Goal: Check status: Check status

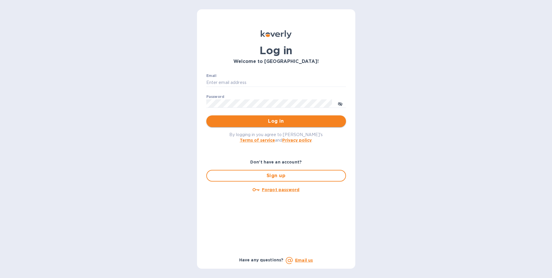
type input "[PERSON_NAME][EMAIL_ADDRESS][PERSON_NAME][PERSON_NAME][DOMAIN_NAME]"
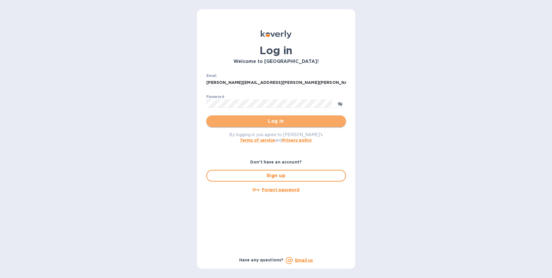
drag, startPoint x: 296, startPoint y: 125, endPoint x: 135, endPoint y: 52, distance: 176.4
click at [294, 124] on button "Log in" at bounding box center [276, 121] width 140 height 12
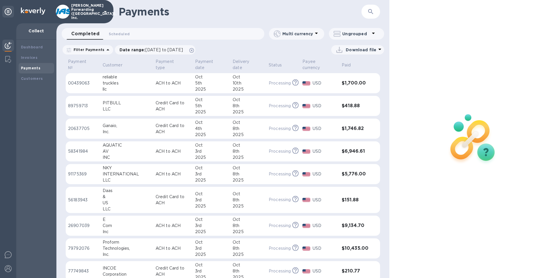
click at [375, 10] on button "button" at bounding box center [371, 12] width 14 height 14
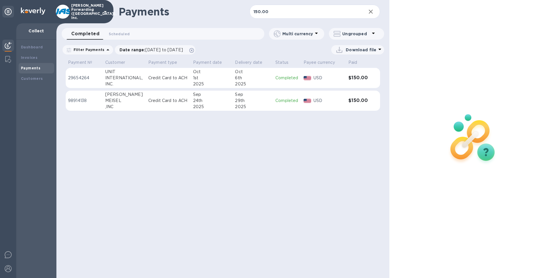
click at [282, 80] on p "Completed" at bounding box center [286, 78] width 23 height 6
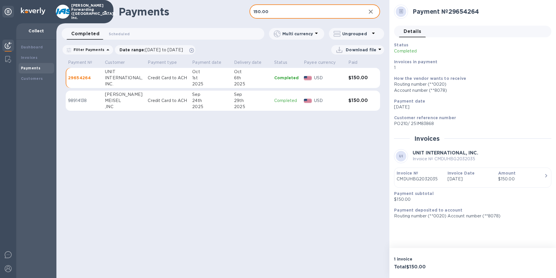
drag, startPoint x: 271, startPoint y: 12, endPoint x: 248, endPoint y: 13, distance: 23.3
click at [248, 13] on div "Payments 150.00 ​" at bounding box center [222, 11] width 333 height 23
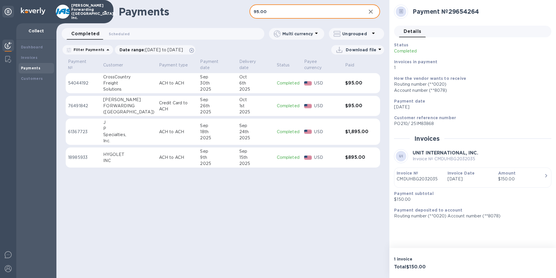
click at [314, 80] on p "USD" at bounding box center [327, 83] width 26 height 6
click at [279, 10] on input "95.00" at bounding box center [306, 12] width 112 height 14
drag, startPoint x: 279, startPoint y: 12, endPoint x: 230, endPoint y: 15, distance: 49.5
click at [230, 15] on div "Payments 95.00 ​" at bounding box center [222, 11] width 333 height 23
type input "150.00"
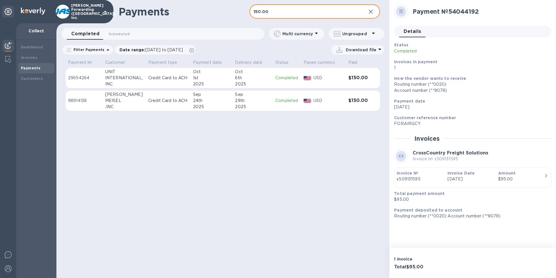
click at [208, 78] on div "1st" at bounding box center [212, 78] width 38 height 6
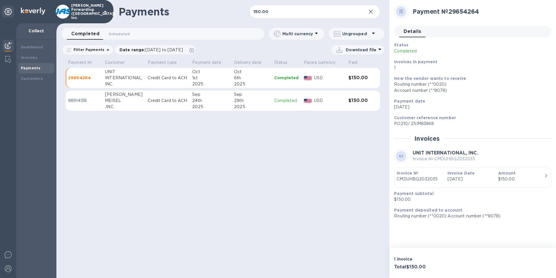
click at [419, 183] on div "button" at bounding box center [473, 183] width 152 height 3
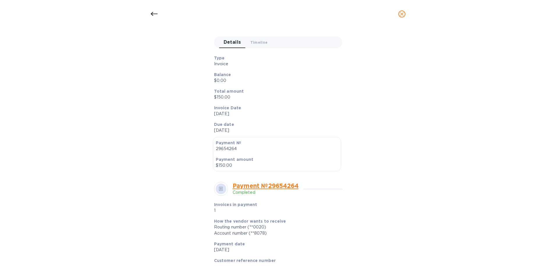
scroll to position [161, 0]
